Goal: Transaction & Acquisition: Purchase product/service

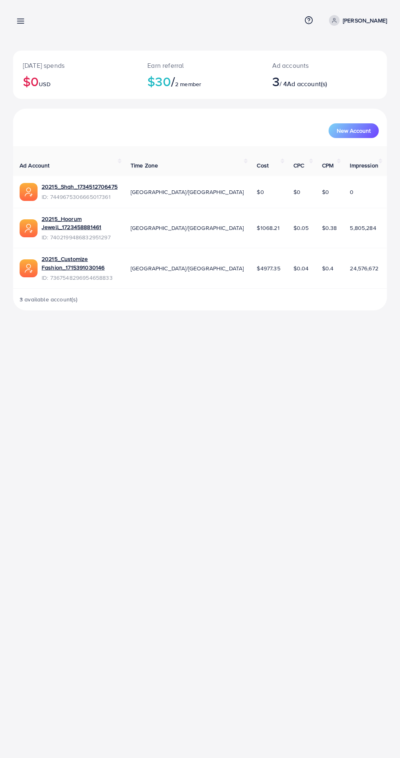
click at [22, 23] on line at bounding box center [21, 23] width 7 height 0
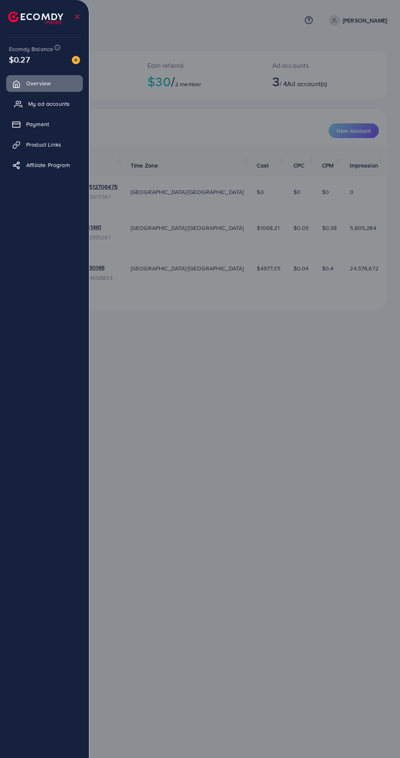
click at [61, 105] on span "My ad accounts" at bounding box center [49, 104] width 42 height 8
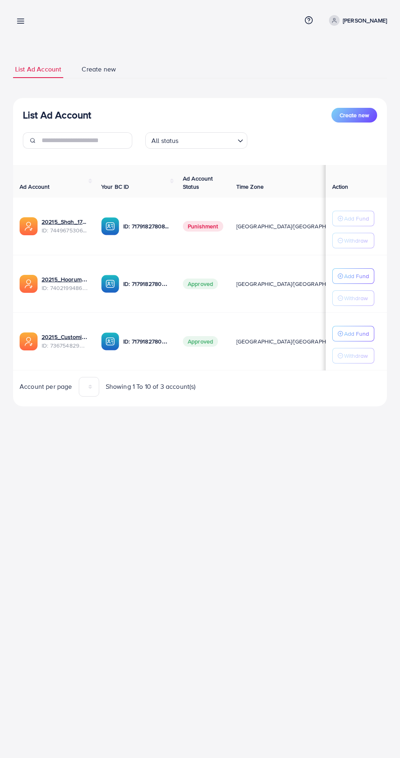
click at [23, 22] on icon at bounding box center [20, 21] width 9 height 9
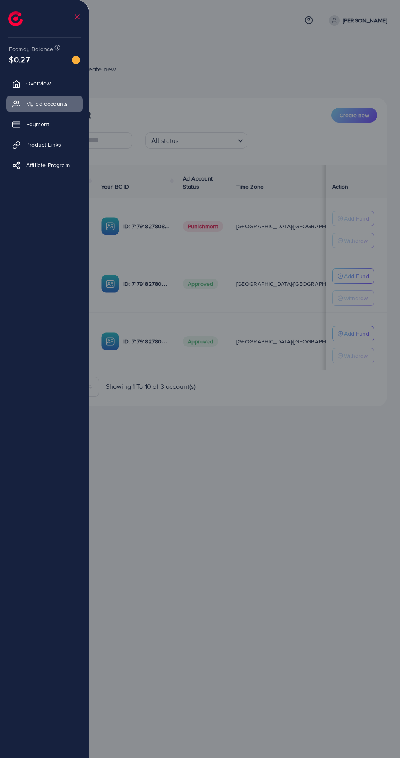
click at [78, 60] on img at bounding box center [76, 60] width 8 height 8
click at [82, 66] on div "Ecomdy Balance $0.27" at bounding box center [45, 55] width 76 height 34
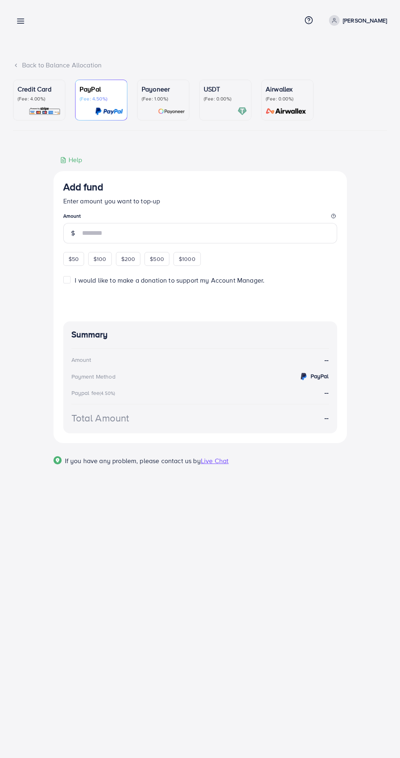
click at [220, 101] on p "(Fee: 0.00%)" at bounding box center [225, 99] width 43 height 7
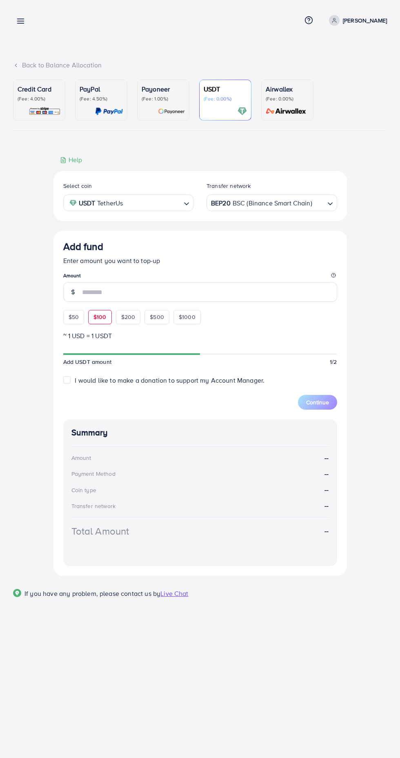
click at [101, 317] on span "$100" at bounding box center [100, 317] width 13 height 8
type input "***"
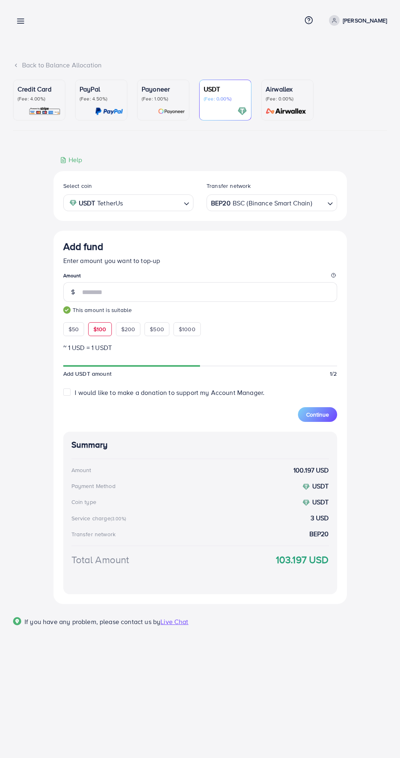
click at [315, 204] on input "Search for option" at bounding box center [318, 203] width 11 height 13
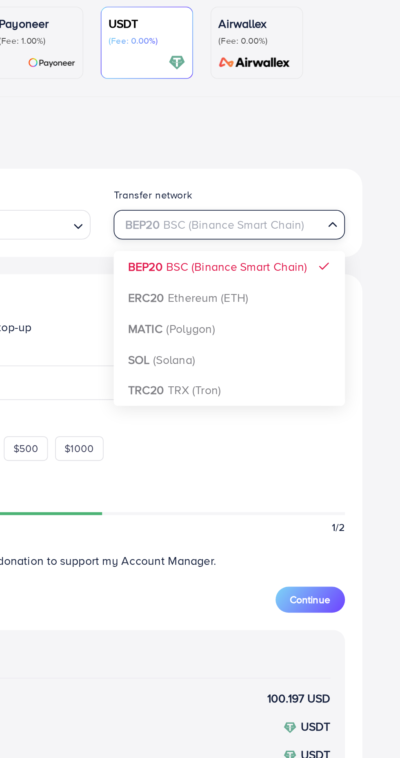
click at [283, 295] on div "Select coin USDT TetherUs Loading... Transfer network BEP20 BSC (Binance Smart …" at bounding box center [201, 387] width 294 height 433
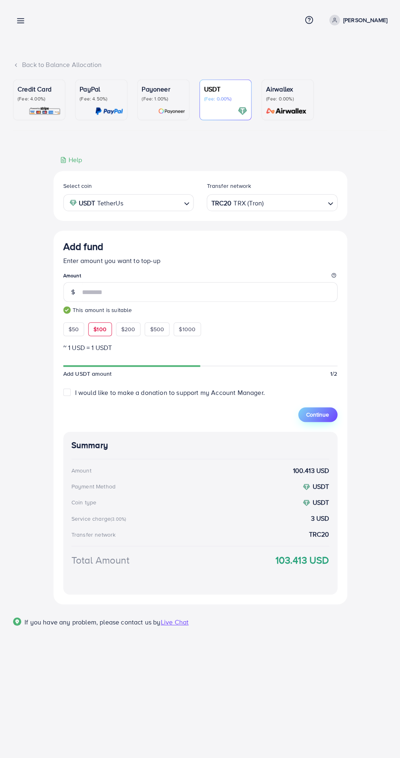
click at [324, 417] on span "Continue" at bounding box center [317, 415] width 23 height 8
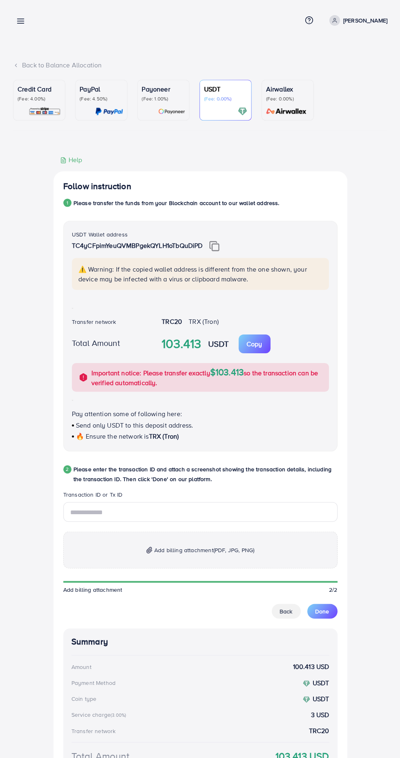
click at [31, 38] on div "Back to Balance Allocation Credit Card (Fee: 4.00%) PayPal (Fee: 4.50%) Payonee…" at bounding box center [200, 428] width 400 height 856
click at [23, 21] on line at bounding box center [21, 21] width 7 height 0
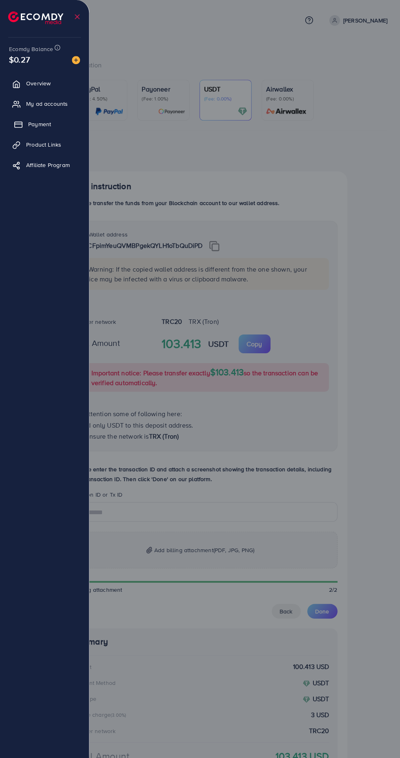
click at [67, 123] on link "Payment" at bounding box center [44, 124] width 77 height 16
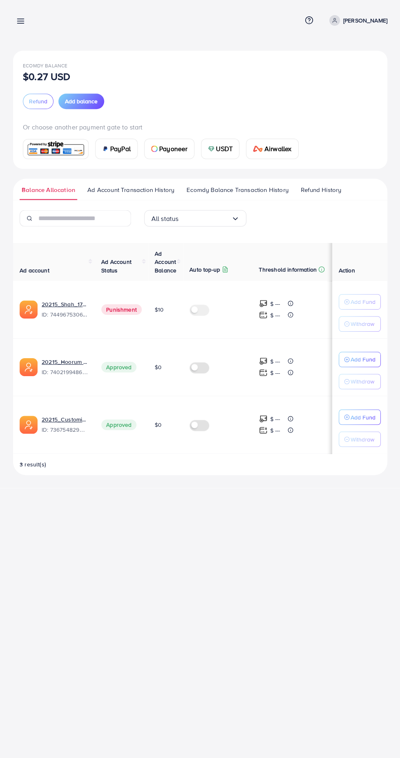
click at [22, 23] on line at bounding box center [21, 23] width 7 height 0
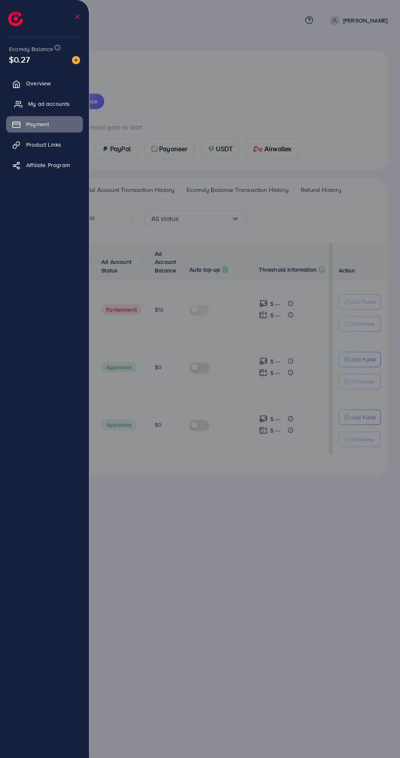
click at [68, 105] on span "My ad accounts" at bounding box center [49, 104] width 42 height 8
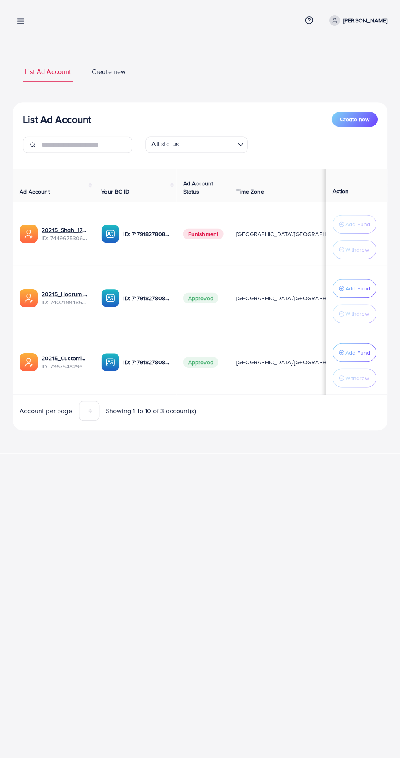
click at [23, 21] on line at bounding box center [21, 21] width 7 height 0
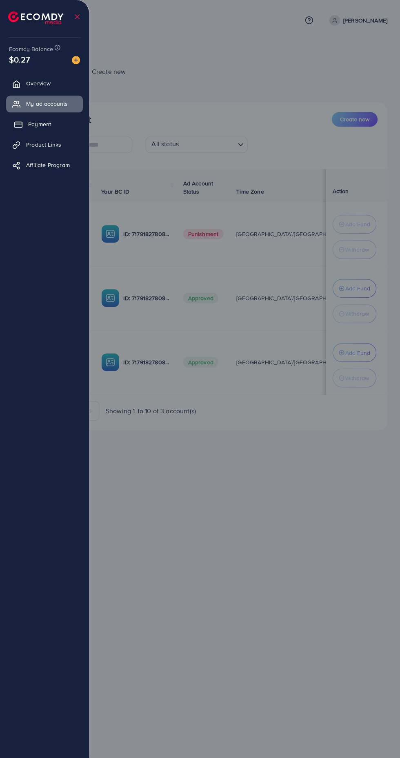
click at [65, 123] on link "Payment" at bounding box center [44, 124] width 77 height 16
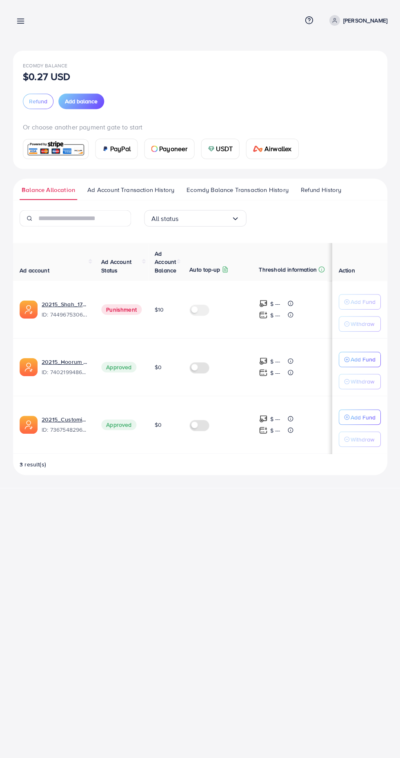
click at [236, 150] on div "USDT" at bounding box center [220, 149] width 38 height 20
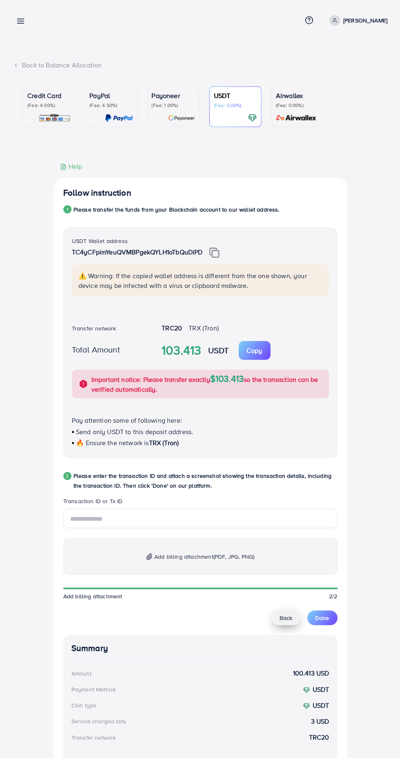
click at [284, 615] on span "Back" at bounding box center [286, 617] width 13 height 8
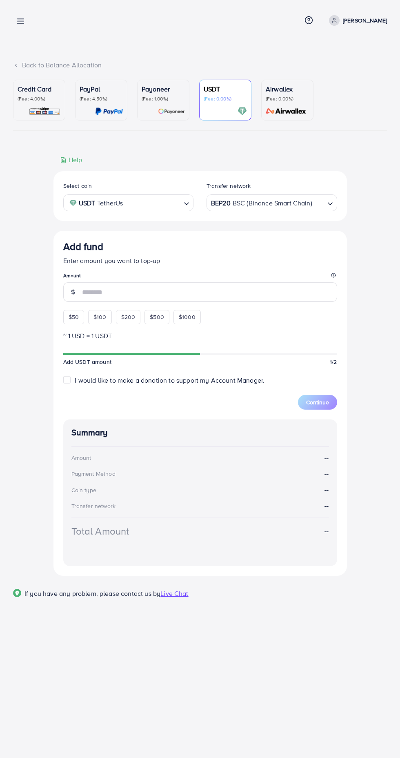
click at [20, 21] on line at bounding box center [21, 21] width 7 height 0
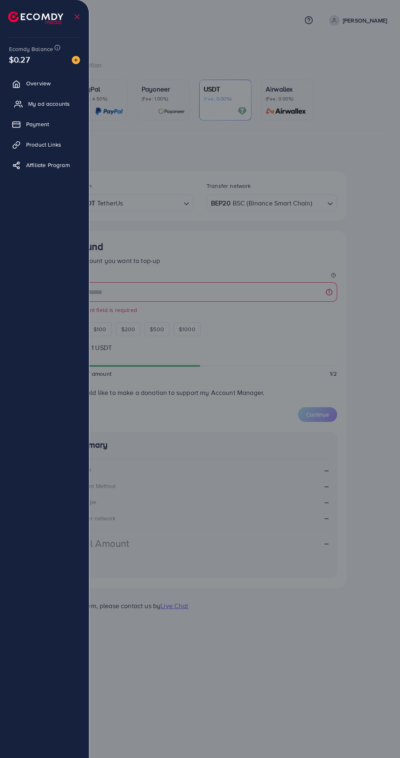
click at [62, 100] on span "My ad accounts" at bounding box center [49, 104] width 42 height 8
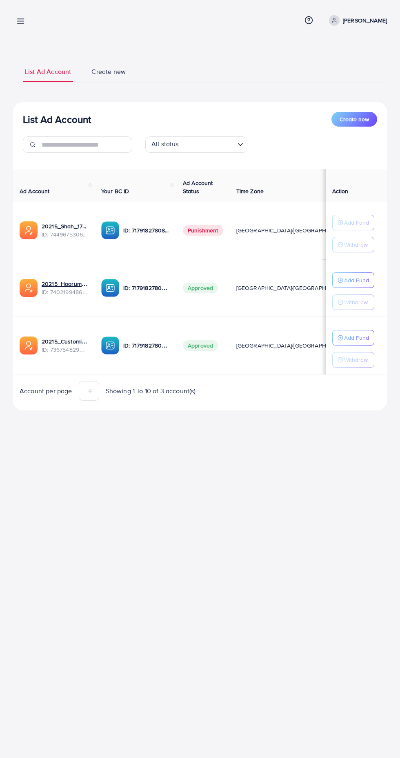
click at [24, 22] on icon at bounding box center [20, 21] width 9 height 9
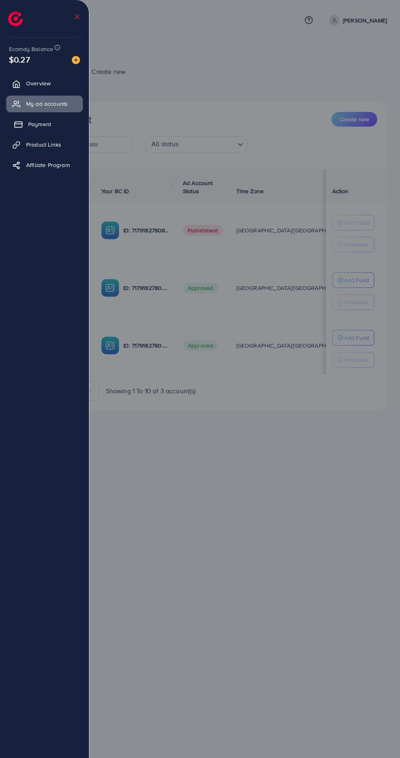
click at [53, 123] on link "Payment" at bounding box center [44, 124] width 77 height 16
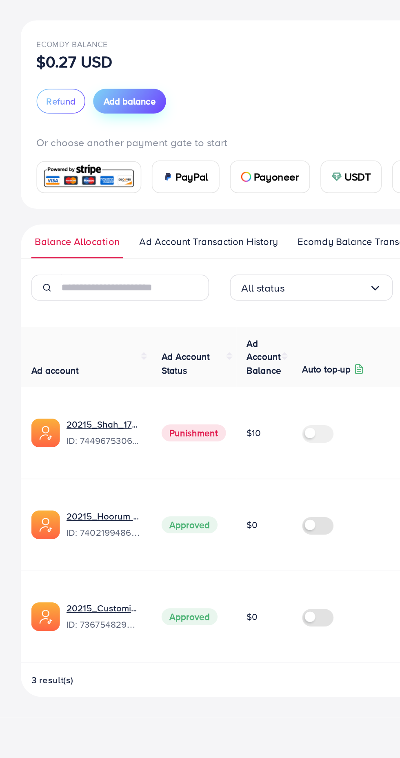
click at [87, 105] on span "Add balance" at bounding box center [81, 101] width 33 height 8
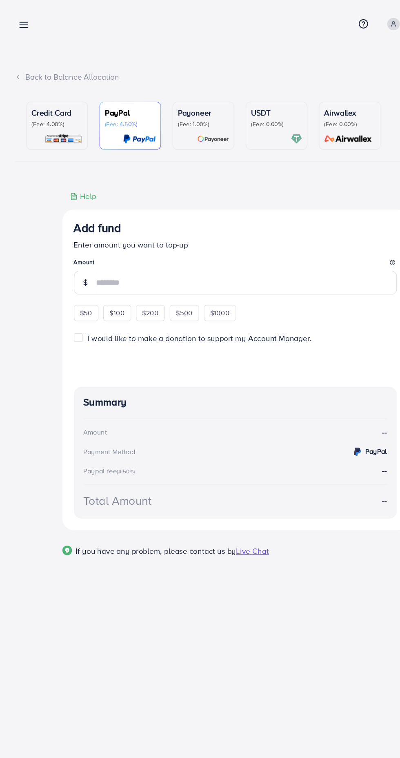
click at [230, 105] on p "(Fee: 0.00%)" at bounding box center [235, 105] width 43 height 7
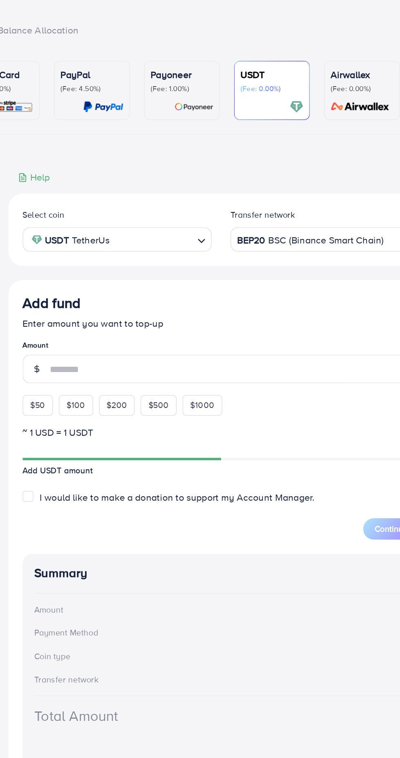
click at [286, 217] on div "BEP20 BSC (Binance Smart Chain) Loading..." at bounding box center [272, 209] width 131 height 17
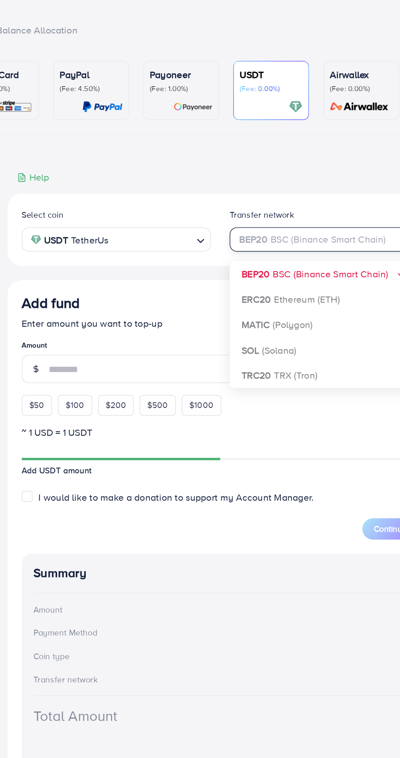
click at [264, 304] on div "Select coin USDT TetherUs Loading... Transfer network BEP20 BSC (Binance Smart …" at bounding box center [201, 380] width 294 height 405
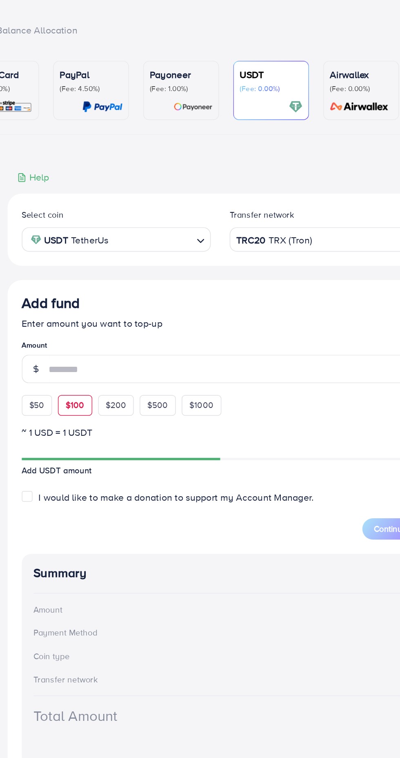
click at [108, 326] on div "$100" at bounding box center [100, 324] width 24 height 14
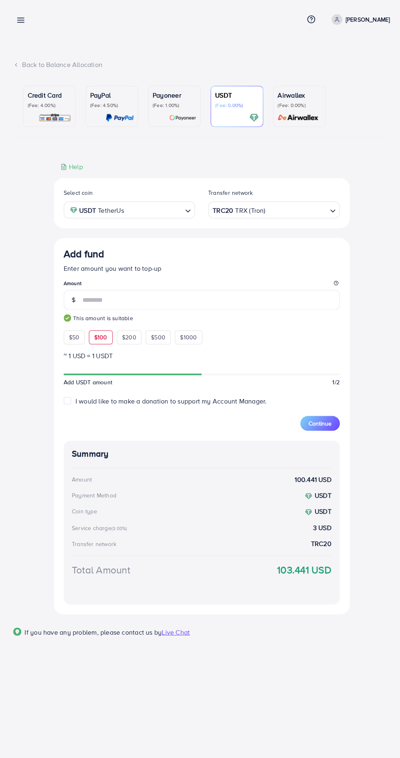
click at [322, 440] on div "Summary Amount 100.441 USD Payment Method USDT Coin type USDT Service charge (3…" at bounding box center [200, 519] width 274 height 163
click at [327, 425] on span "Continue" at bounding box center [317, 421] width 23 height 8
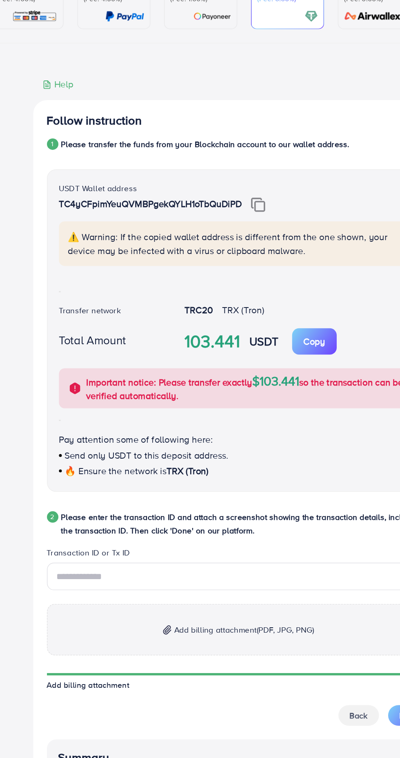
click at [212, 253] on img at bounding box center [214, 252] width 10 height 11
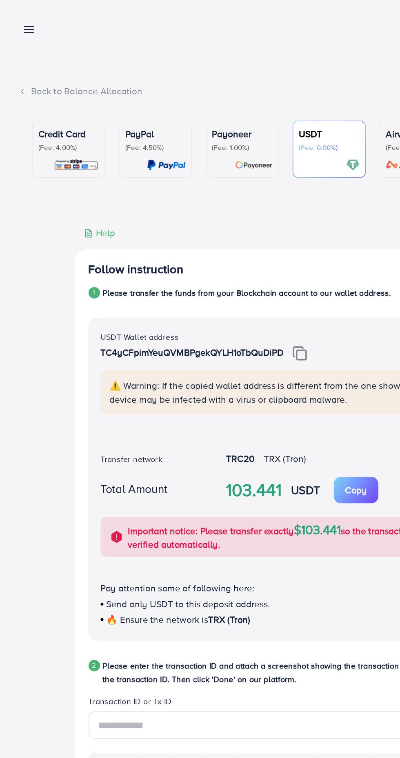
click at [24, 23] on line at bounding box center [21, 23] width 7 height 0
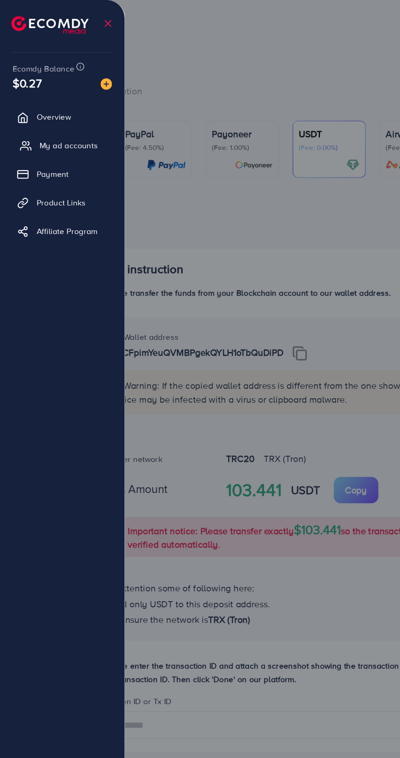
click at [59, 106] on span "My ad accounts" at bounding box center [49, 104] width 42 height 8
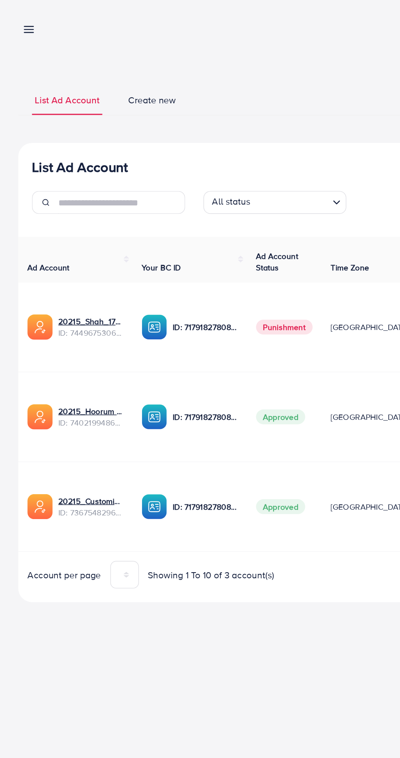
click at [23, 16] on link at bounding box center [19, 21] width 12 height 10
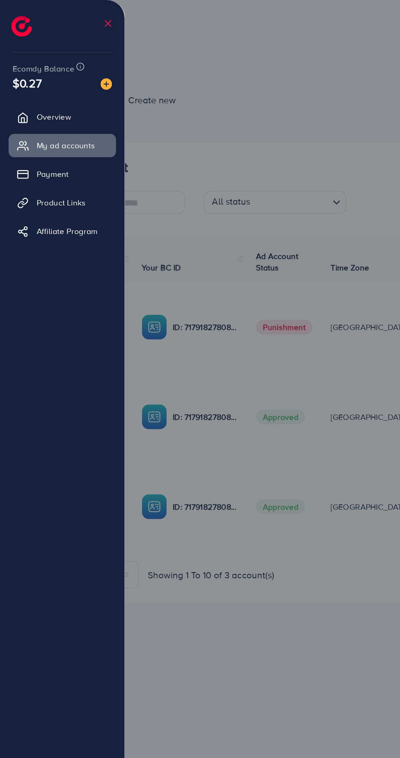
click at [76, 60] on img at bounding box center [76, 60] width 8 height 8
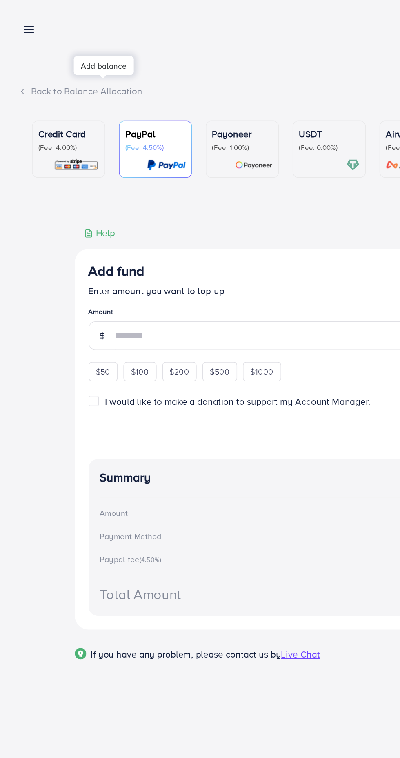
click at [228, 110] on div "USDT (Fee: 0.00%)" at bounding box center [235, 107] width 43 height 32
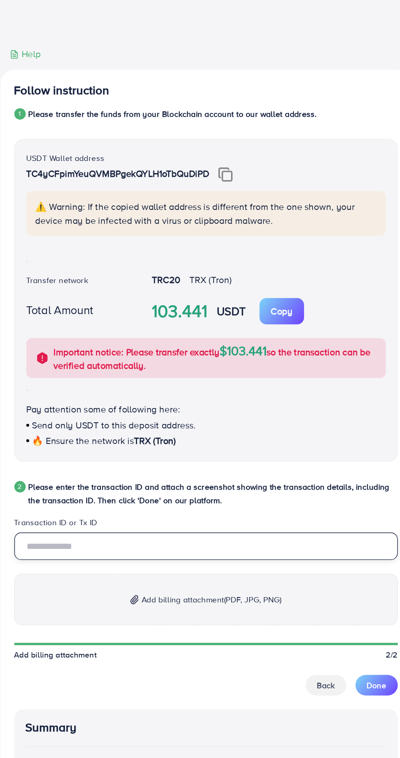
click at [198, 517] on input "text" at bounding box center [200, 518] width 274 height 20
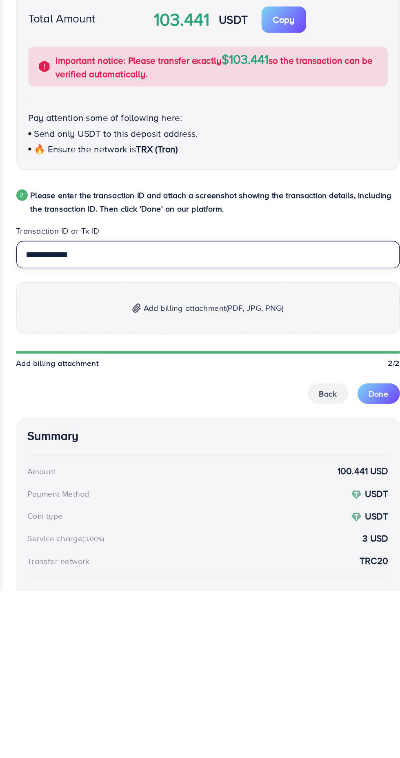
type input "**********"
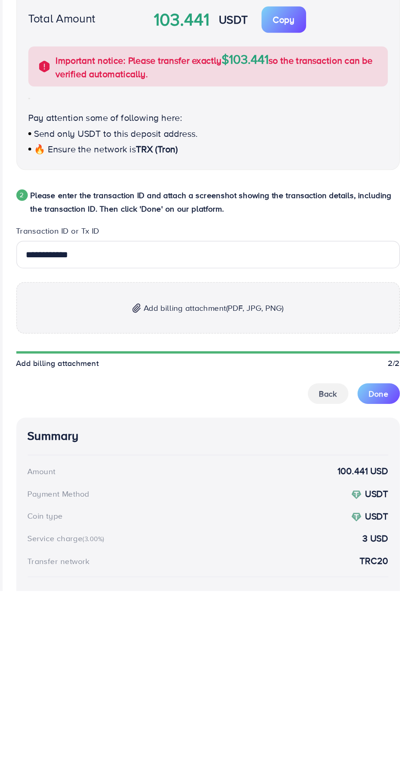
click at [230, 557] on span "(PDF, JPG, PNG)" at bounding box center [233, 556] width 41 height 8
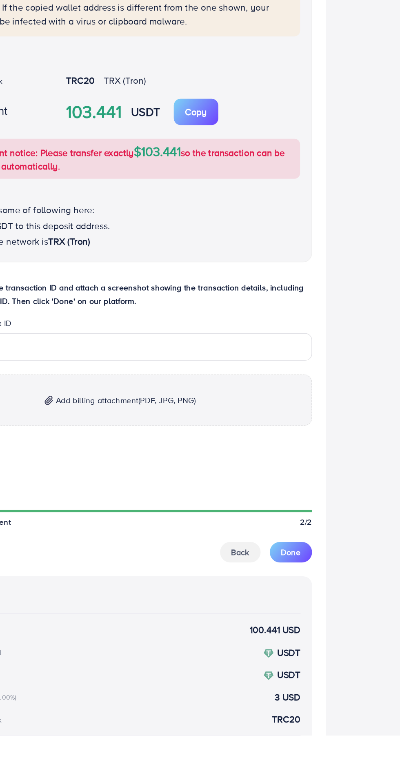
scroll to position [37, 0]
click at [327, 626] on span "Done" at bounding box center [322, 628] width 14 height 8
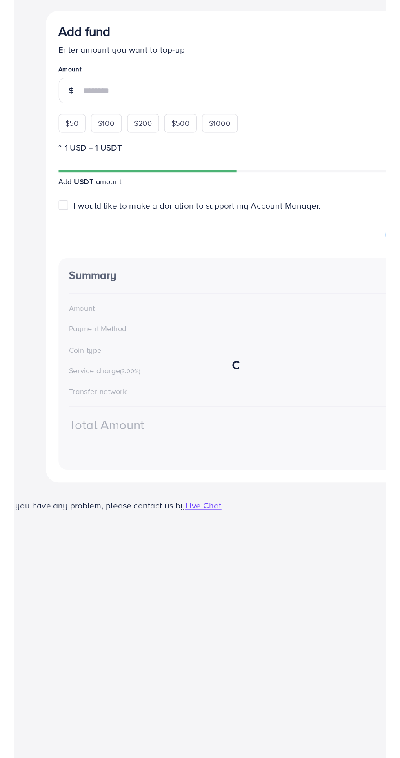
scroll to position [0, 0]
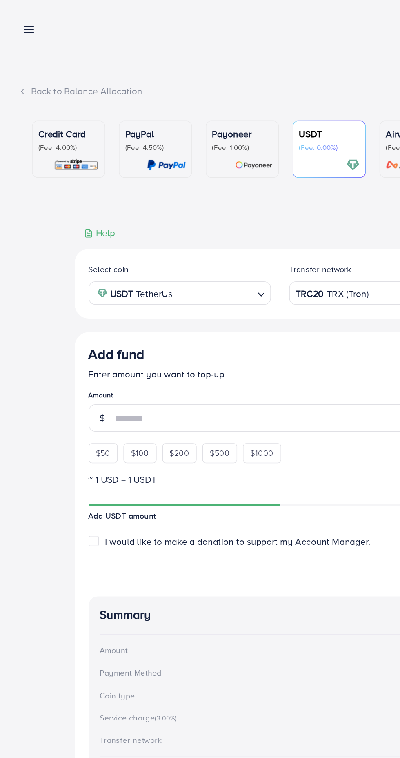
click at [20, 23] on line at bounding box center [21, 23] width 7 height 0
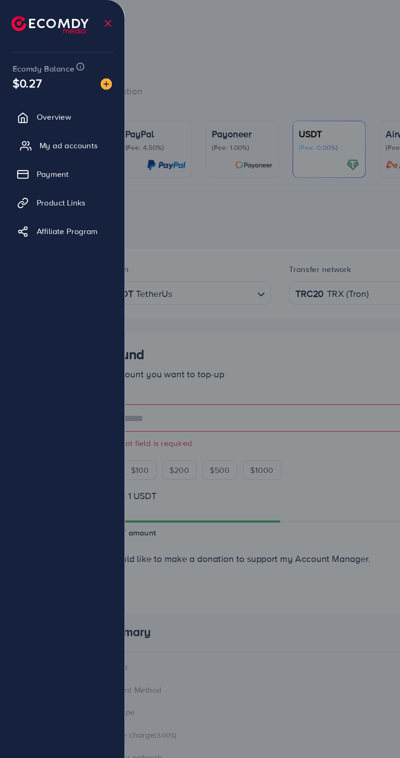
click at [66, 102] on span "My ad accounts" at bounding box center [49, 104] width 42 height 8
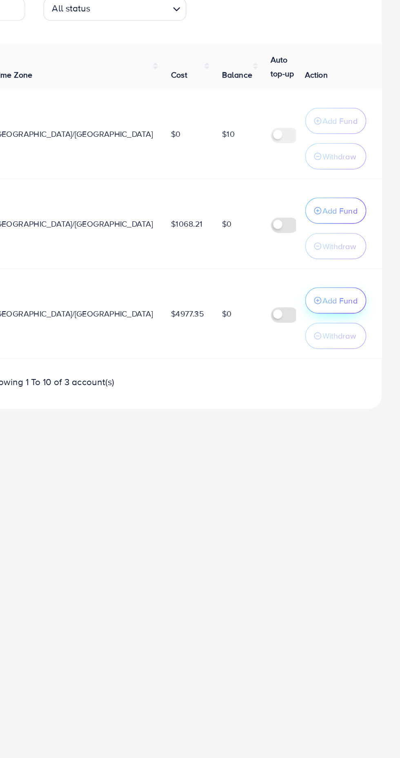
click at [356, 354] on p "Add Fund" at bounding box center [357, 353] width 25 height 10
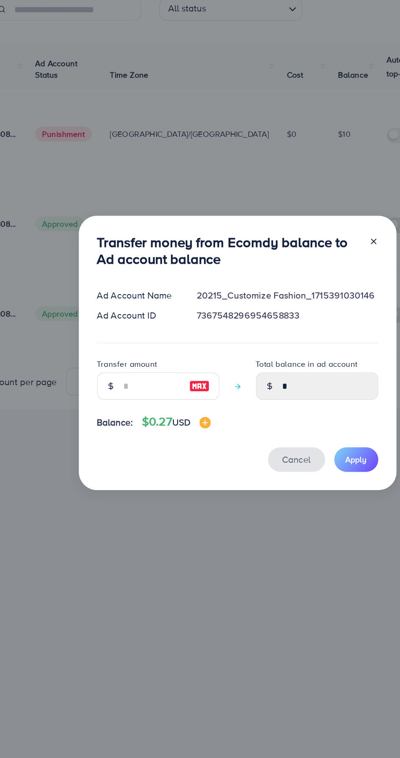
click at [236, 467] on span "Cancel" at bounding box center [243, 466] width 20 height 9
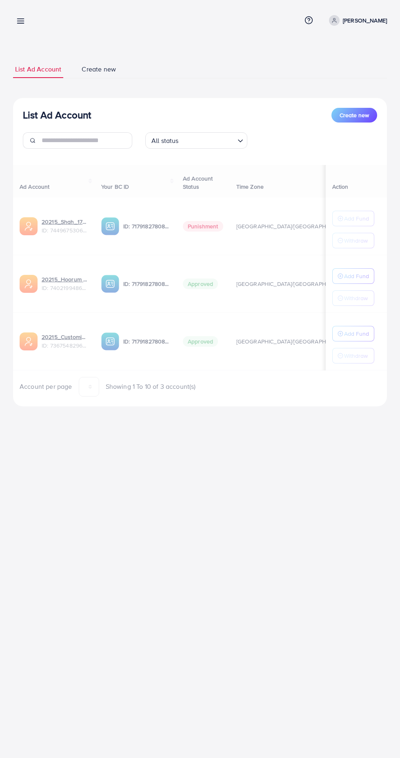
click at [20, 23] on line at bounding box center [21, 23] width 7 height 0
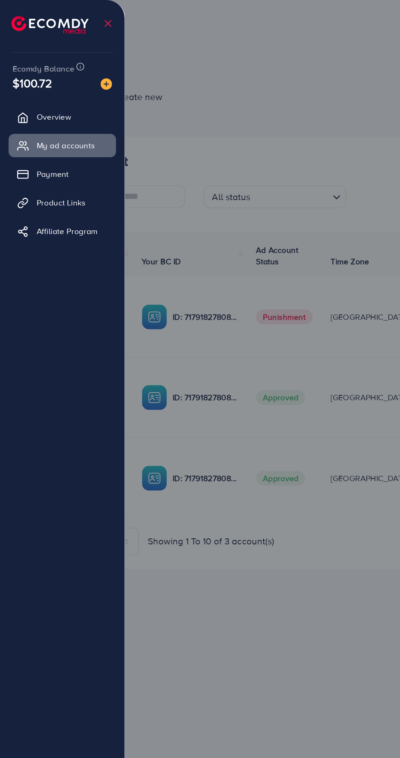
click at [215, 83] on div at bounding box center [200, 455] width 400 height 910
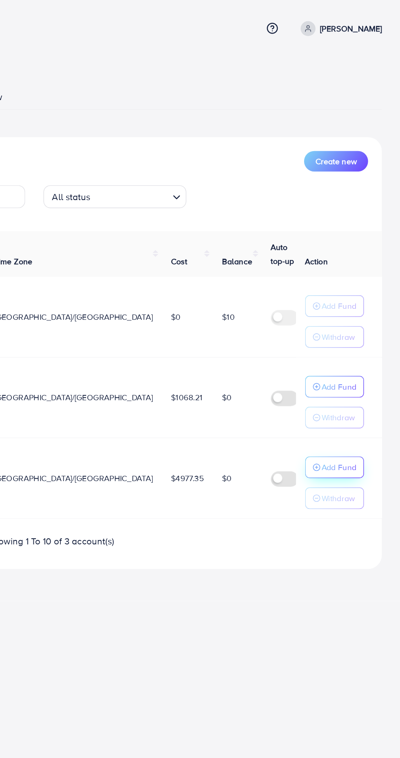
click at [356, 331] on p "Add Fund" at bounding box center [356, 334] width 25 height 10
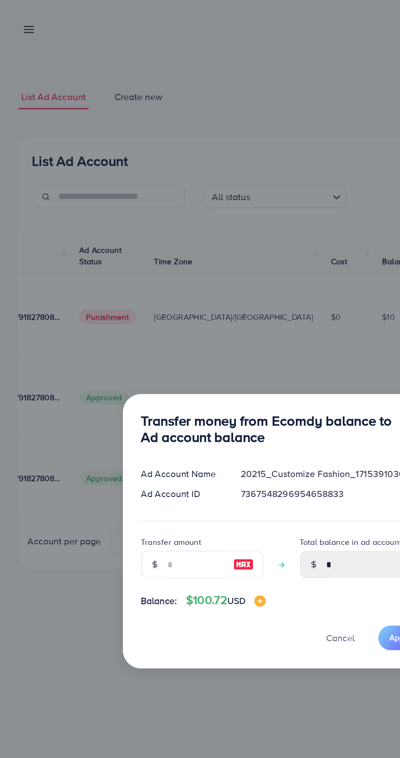
scroll to position [9, 0]
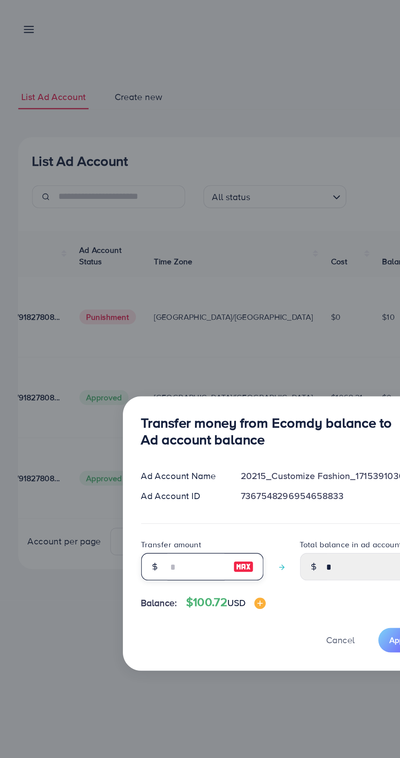
click at [139, 401] on input "number" at bounding box center [140, 405] width 41 height 20
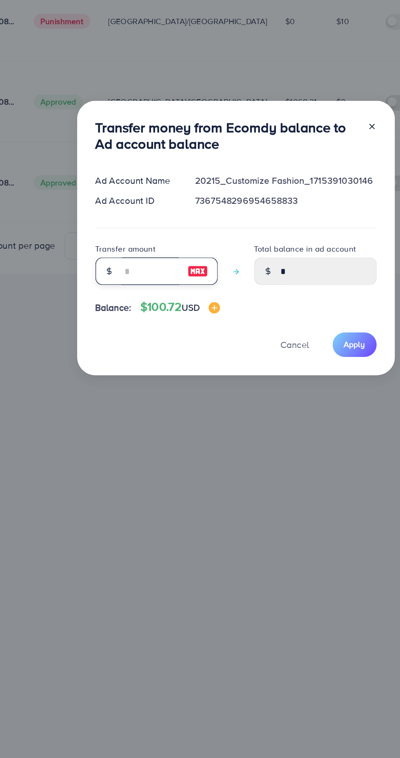
type input "*"
type input "****"
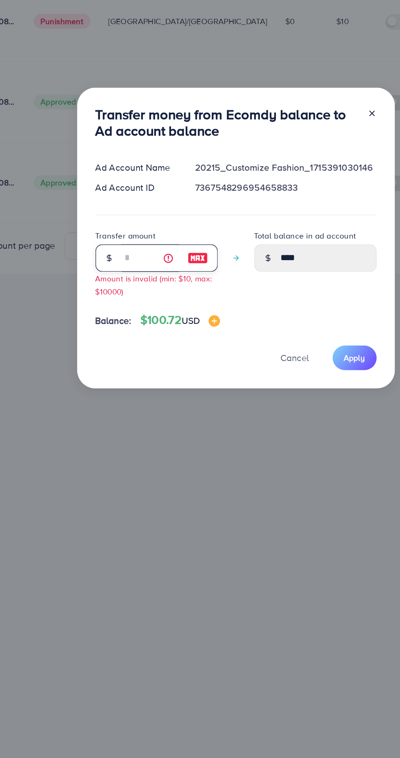
type input "**"
type input "*****"
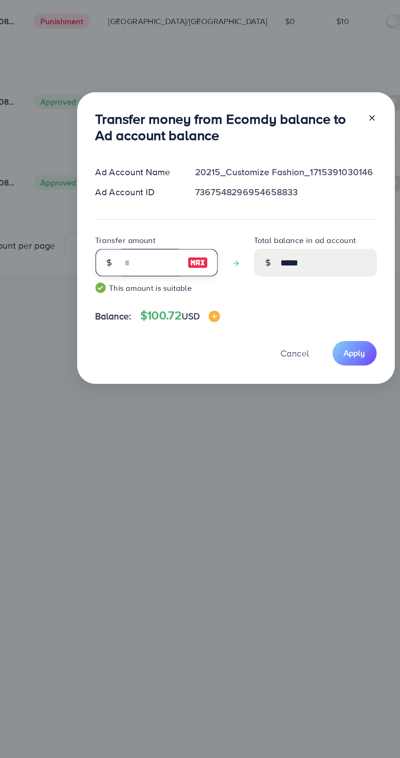
type input "***"
type input "******"
type input "***"
click at [284, 465] on span "Apply" at bounding box center [286, 463] width 15 height 8
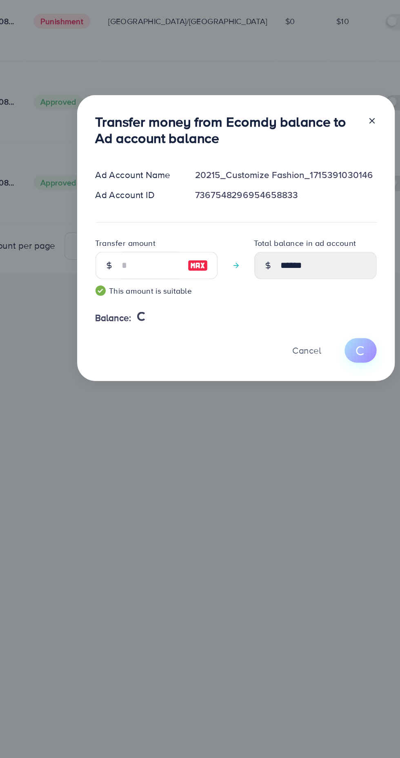
type input "*"
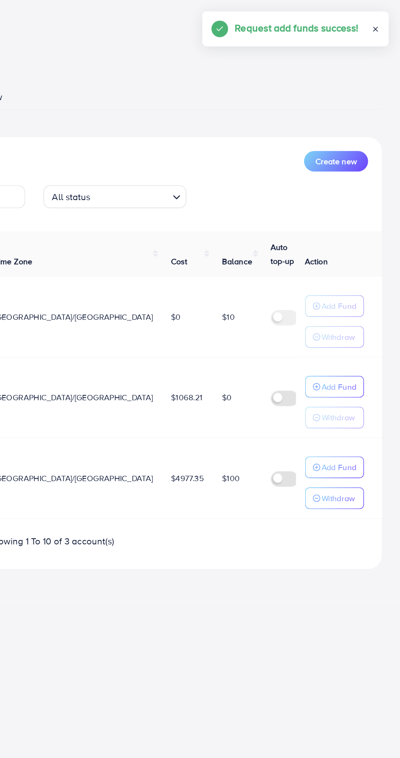
scroll to position [0, 0]
